Goal: Task Accomplishment & Management: Complete application form

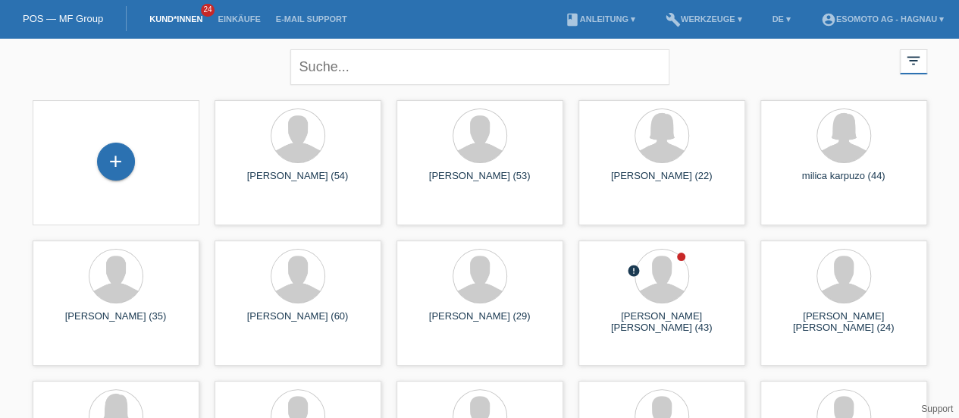
click at [127, 166] on div "+" at bounding box center [116, 161] width 38 height 38
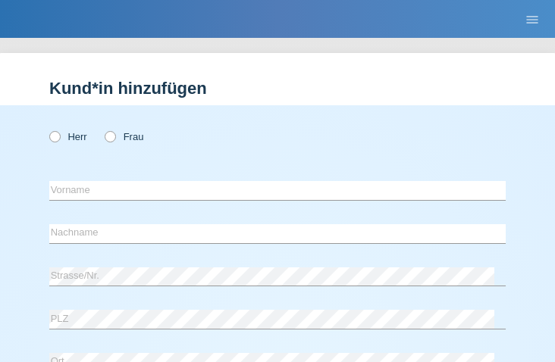
click at [47, 129] on icon at bounding box center [47, 129] width 0 height 0
click at [59, 136] on input "Herr" at bounding box center [54, 136] width 10 height 10
radio input "true"
click at [82, 204] on div "error Vorname" at bounding box center [277, 190] width 456 height 39
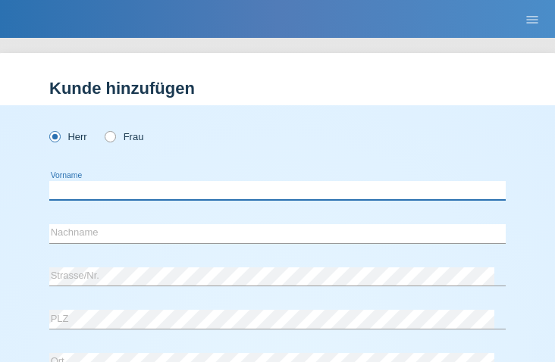
click at [80, 195] on input "text" at bounding box center [277, 190] width 456 height 19
type input "[PERSON_NAME]"
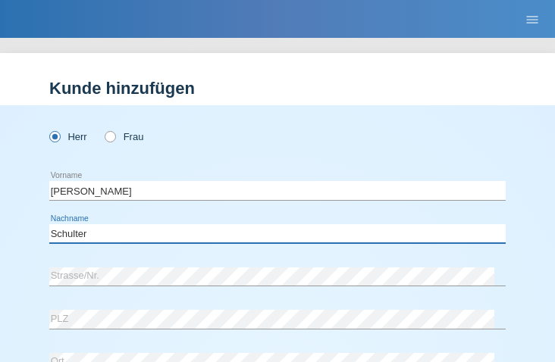
type input "Schulter"
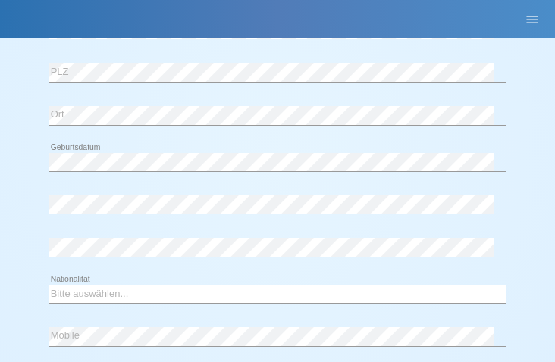
scroll to position [249, 0]
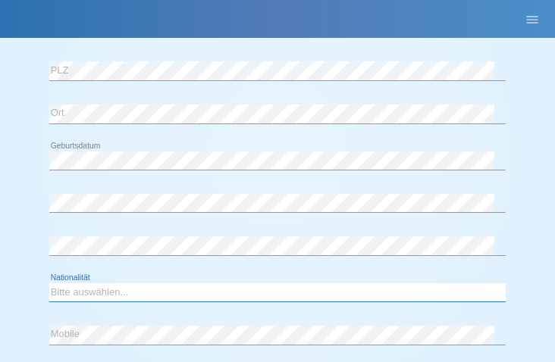
click at [96, 291] on select "Bitte auswählen... Schweiz Deutschland Liechtenstein Österreich ------------ Af…" at bounding box center [277, 292] width 456 height 18
select select "CH"
click at [49, 283] on select "Bitte auswählen... Schweiz Deutschland Liechtenstein Österreich ------------ Af…" at bounding box center [277, 292] width 456 height 18
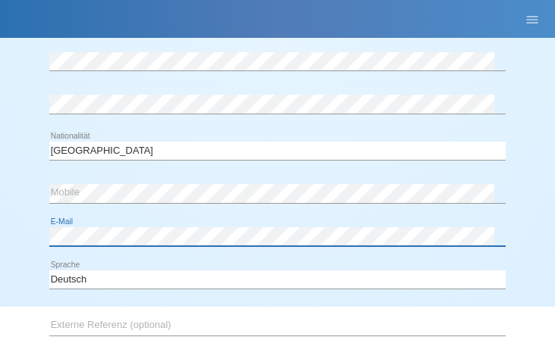
scroll to position [552, 0]
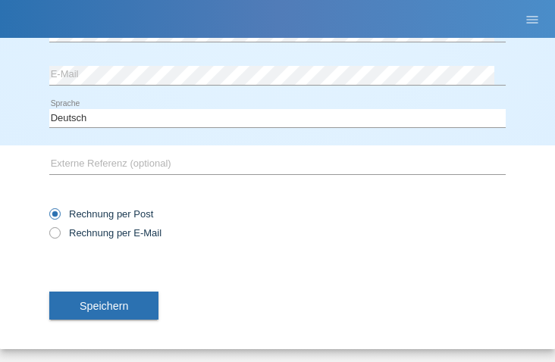
click at [99, 302] on span "Speichern" at bounding box center [104, 306] width 49 height 12
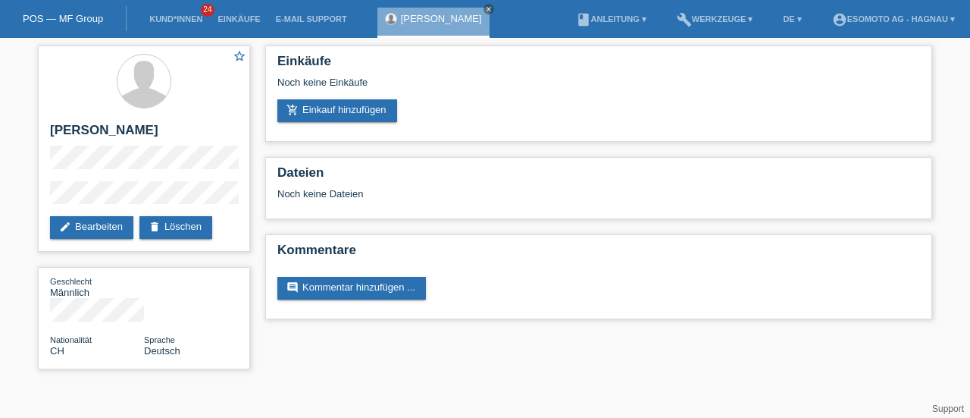
click at [368, 106] on link "add_shopping_cart Einkauf hinzufügen" at bounding box center [337, 110] width 120 height 23
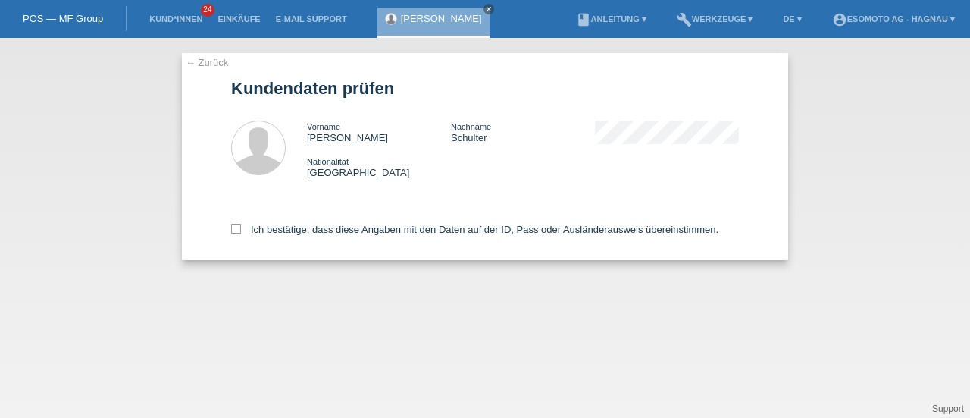
click at [236, 226] on icon at bounding box center [236, 229] width 10 height 10
click at [236, 226] on input "Ich bestätige, dass diese Angaben mit den Daten auf der ID, Pass oder Ausländer…" at bounding box center [236, 229] width 10 height 10
checkbox input "true"
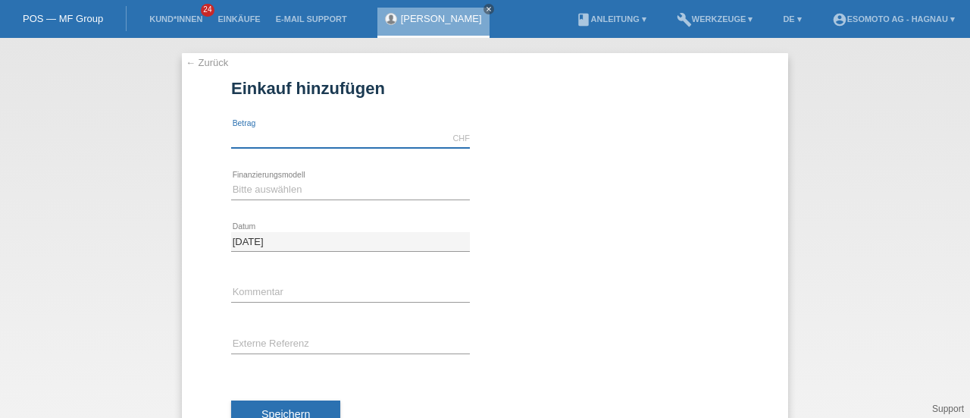
click at [281, 139] on input "text" at bounding box center [350, 138] width 239 height 19
type input "7600.00"
click at [296, 192] on select "Bitte auswählen Fixe Raten Kauf auf Rechnung mit Teilzahlungsoption" at bounding box center [350, 189] width 239 height 18
select select "69"
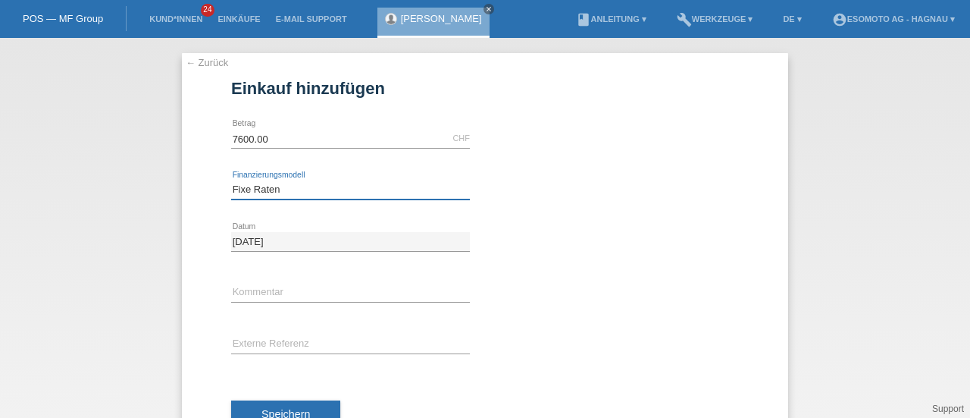
click at [231, 180] on select "Bitte auswählen Fixe Raten Kauf auf Rechnung mit Teilzahlungsoption" at bounding box center [350, 189] width 239 height 18
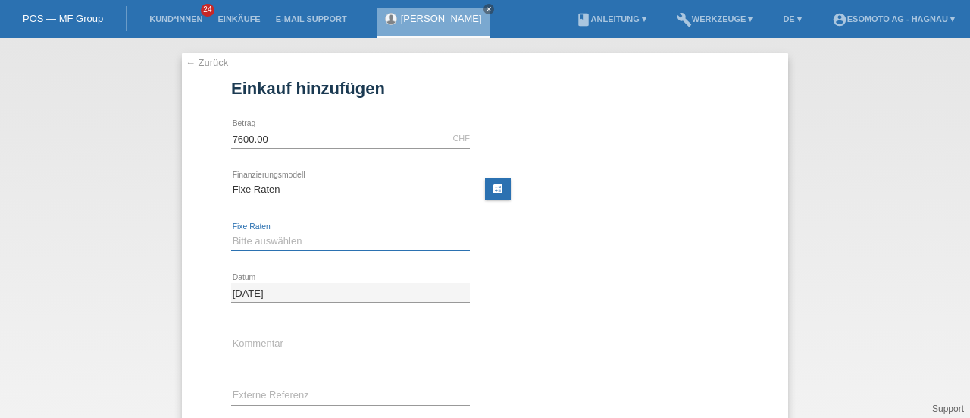
click at [270, 236] on select "Bitte auswählen 12 Raten 24 Raten 36 Raten 48 Raten" at bounding box center [350, 241] width 239 height 18
select select "140"
click at [231, 232] on select "Bitte auswählen 12 Raten 24 Raten 36 Raten 48 Raten" at bounding box center [350, 241] width 239 height 18
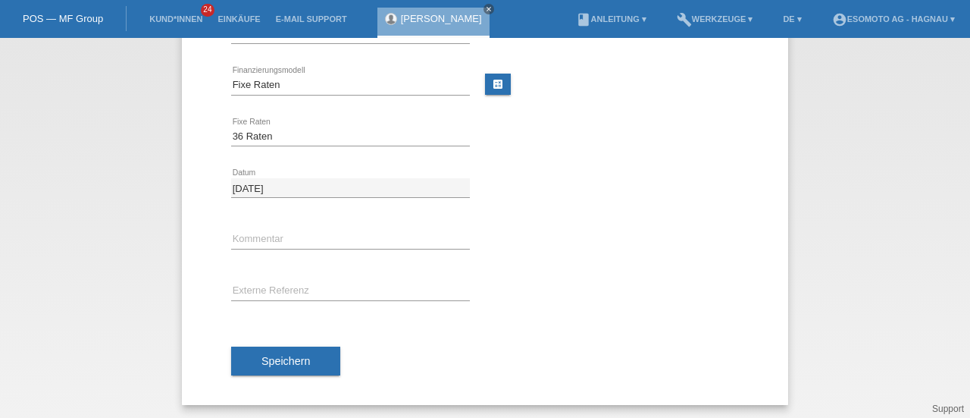
click at [261, 357] on span "Speichern" at bounding box center [285, 361] width 49 height 12
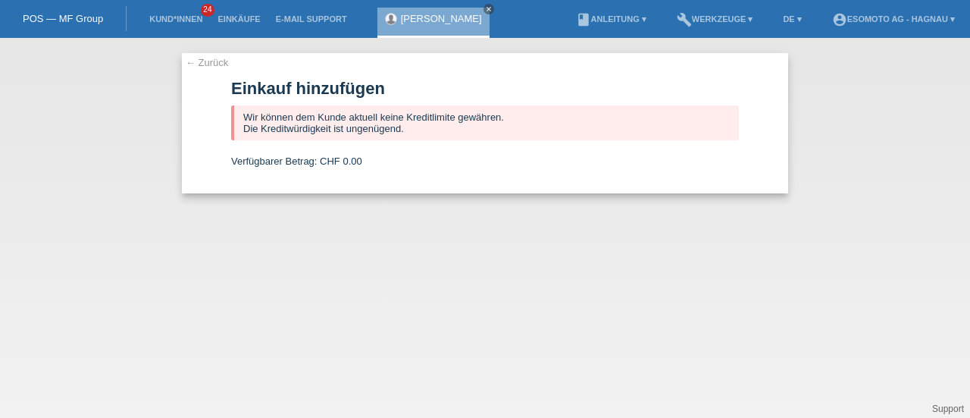
scroll to position [0, 0]
click at [201, 64] on link "← Zurück" at bounding box center [207, 62] width 42 height 11
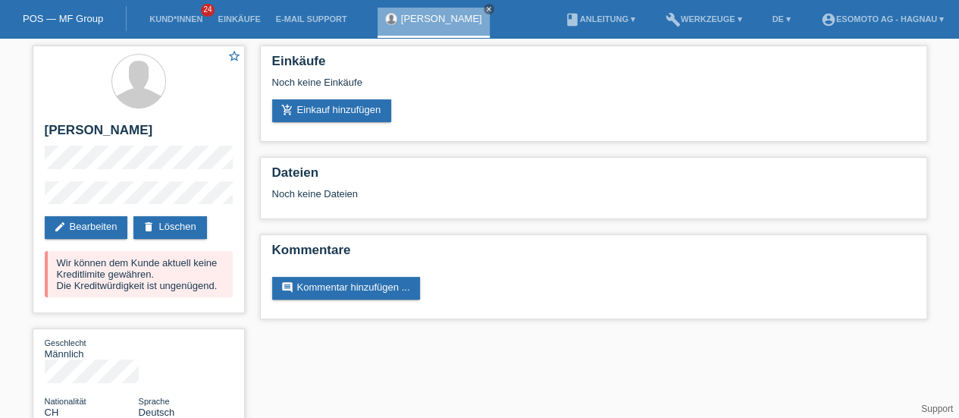
click at [860, 33] on li "account_circle Esomoto AG - Hagnau ▾" at bounding box center [882, 19] width 138 height 39
click at [858, 22] on link "account_circle Esomoto AG - Hagnau ▾" at bounding box center [882, 18] width 138 height 9
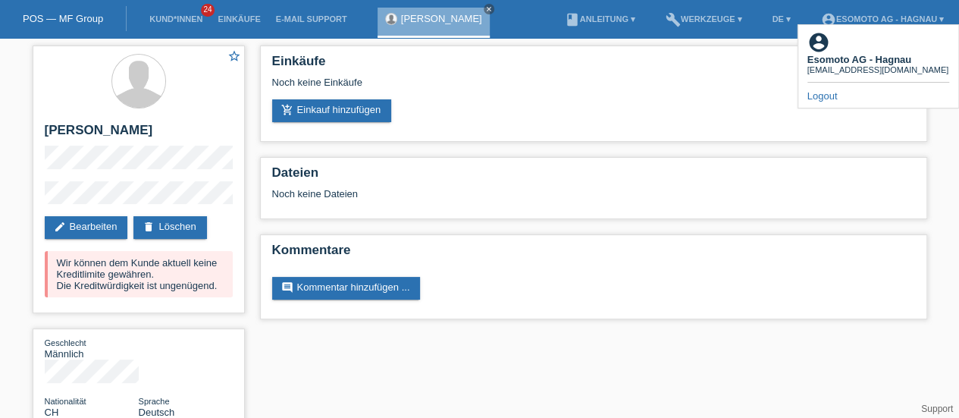
click at [827, 90] on link "Logout" at bounding box center [822, 95] width 30 height 11
